Goal: Information Seeking & Learning: Learn about a topic

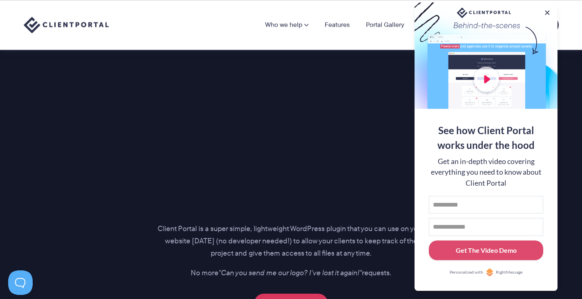
scroll to position [1021, 0]
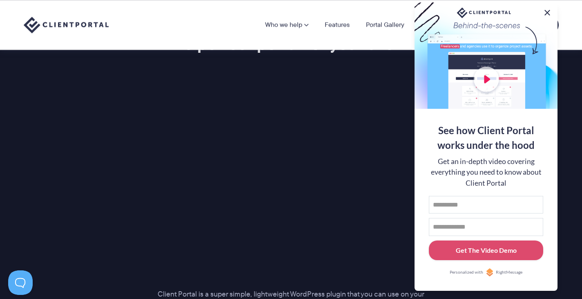
click at [546, 10] on button at bounding box center [547, 13] width 10 height 10
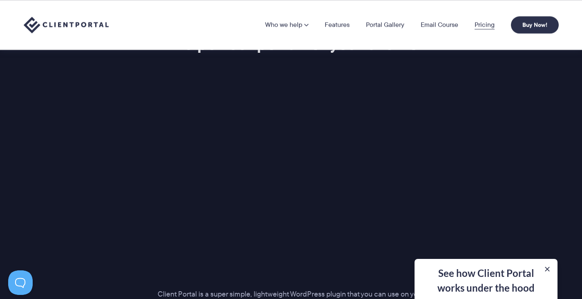
click at [483, 23] on link "Pricing" at bounding box center [485, 25] width 20 height 7
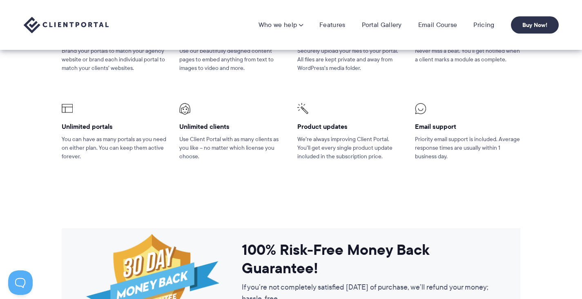
scroll to position [589, 0]
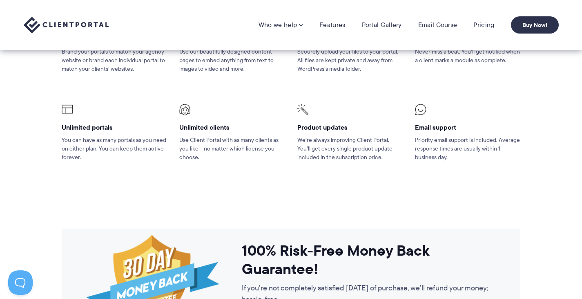
click at [339, 25] on link "Features" at bounding box center [332, 25] width 26 height 8
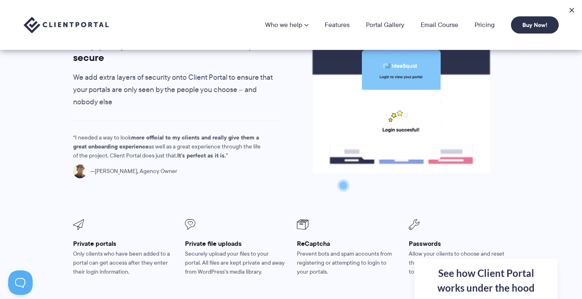
scroll to position [1325, 0]
